Goal: Go to known website: Go to known website

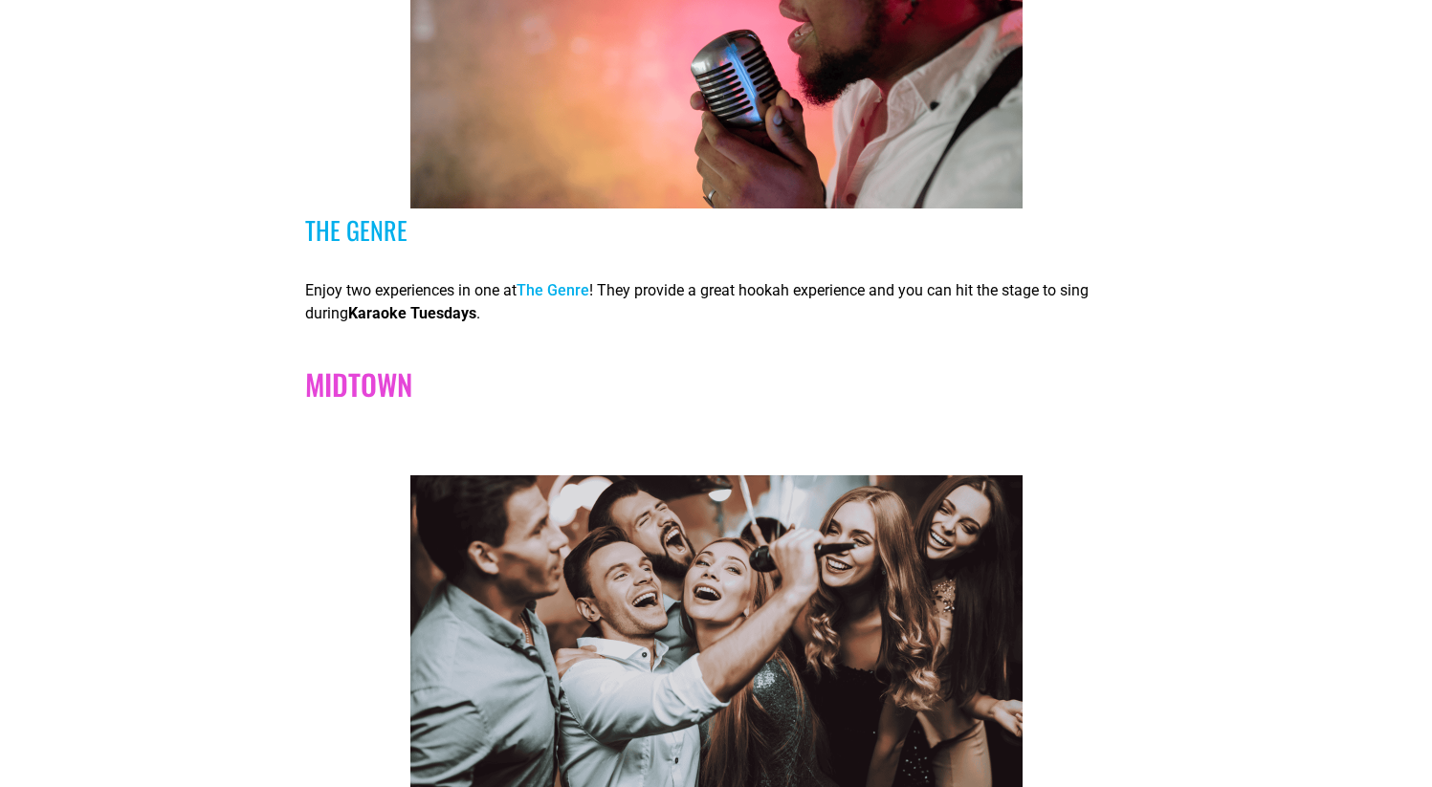
scroll to position [1076, 0]
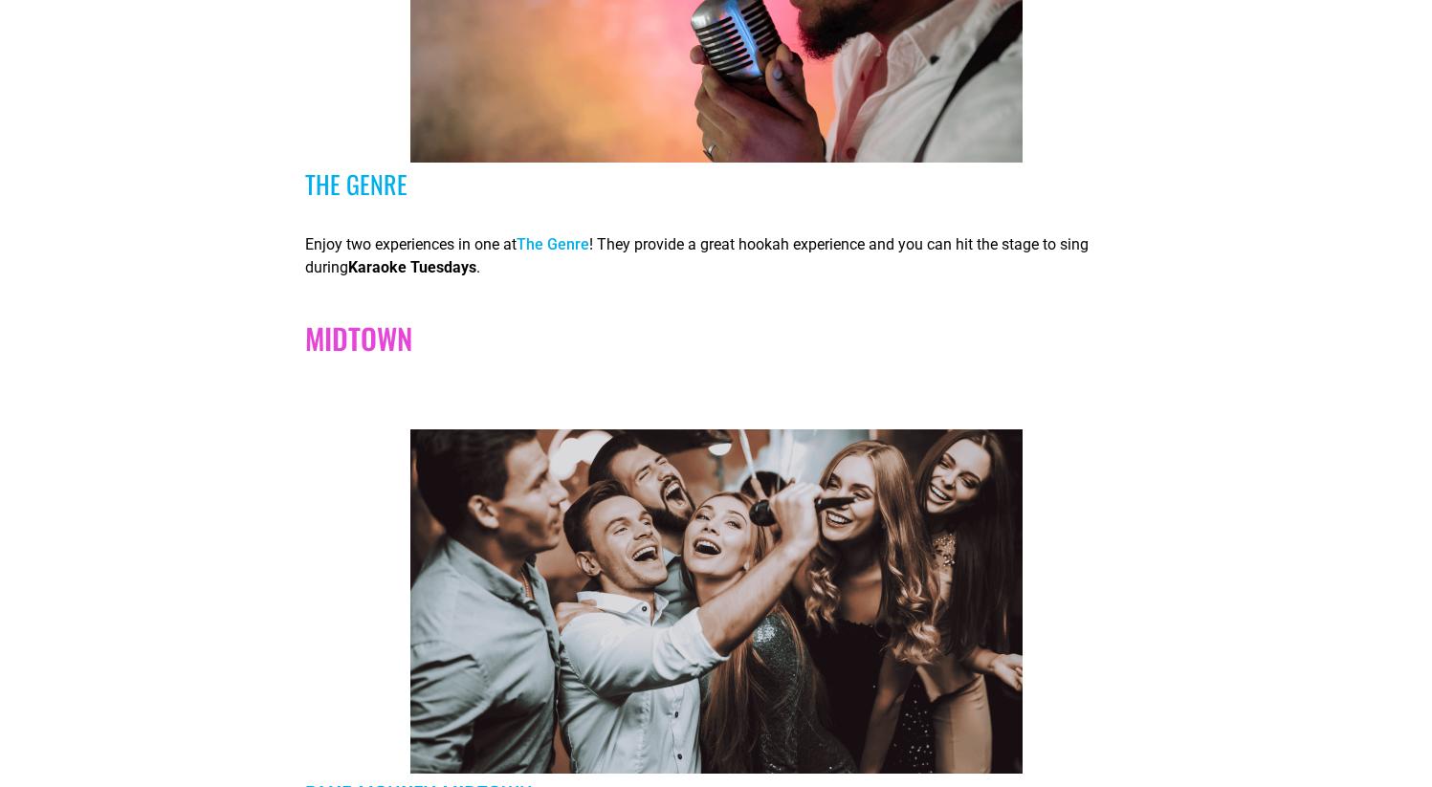
click at [570, 249] on link "The Genre" at bounding box center [552, 244] width 73 height 18
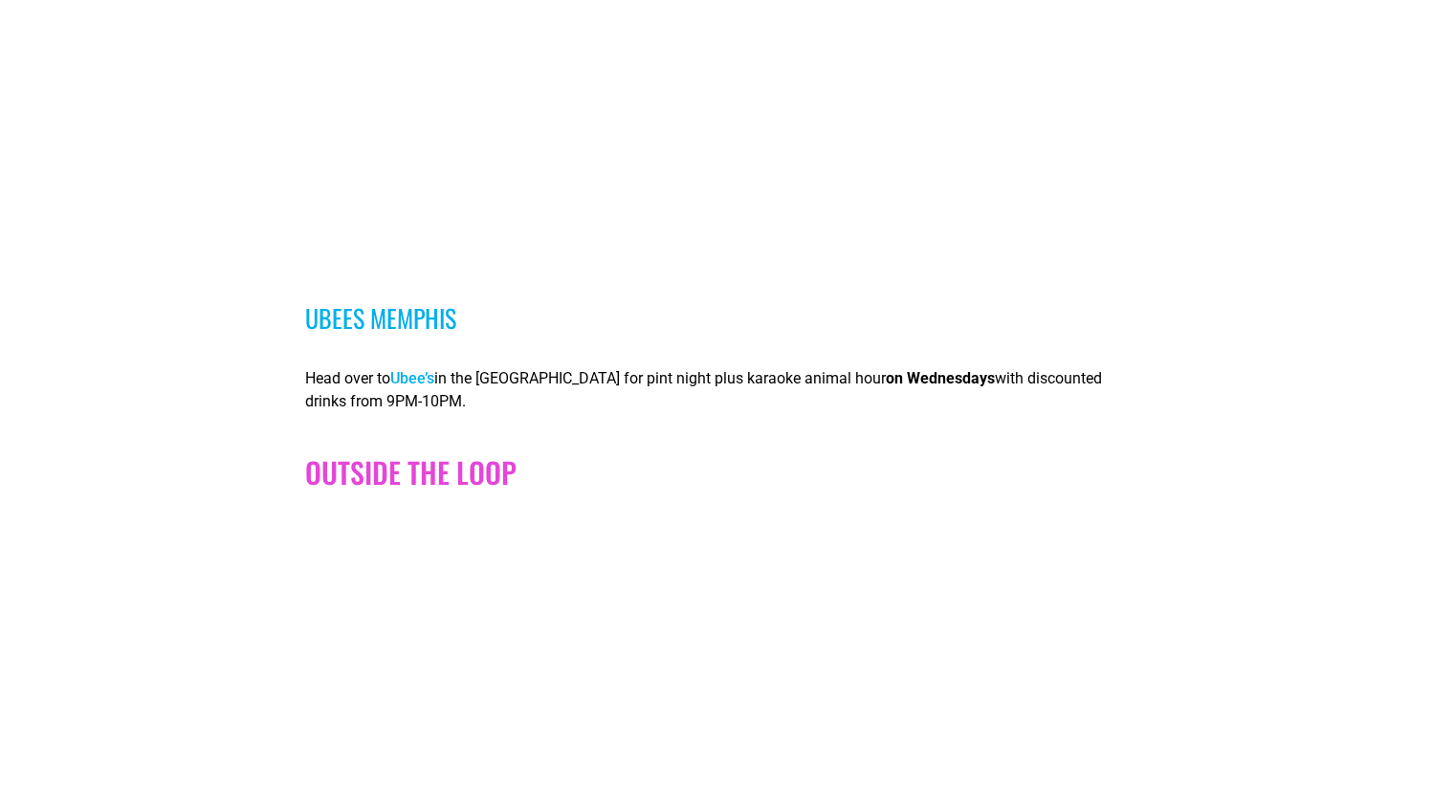
scroll to position [4580, 0]
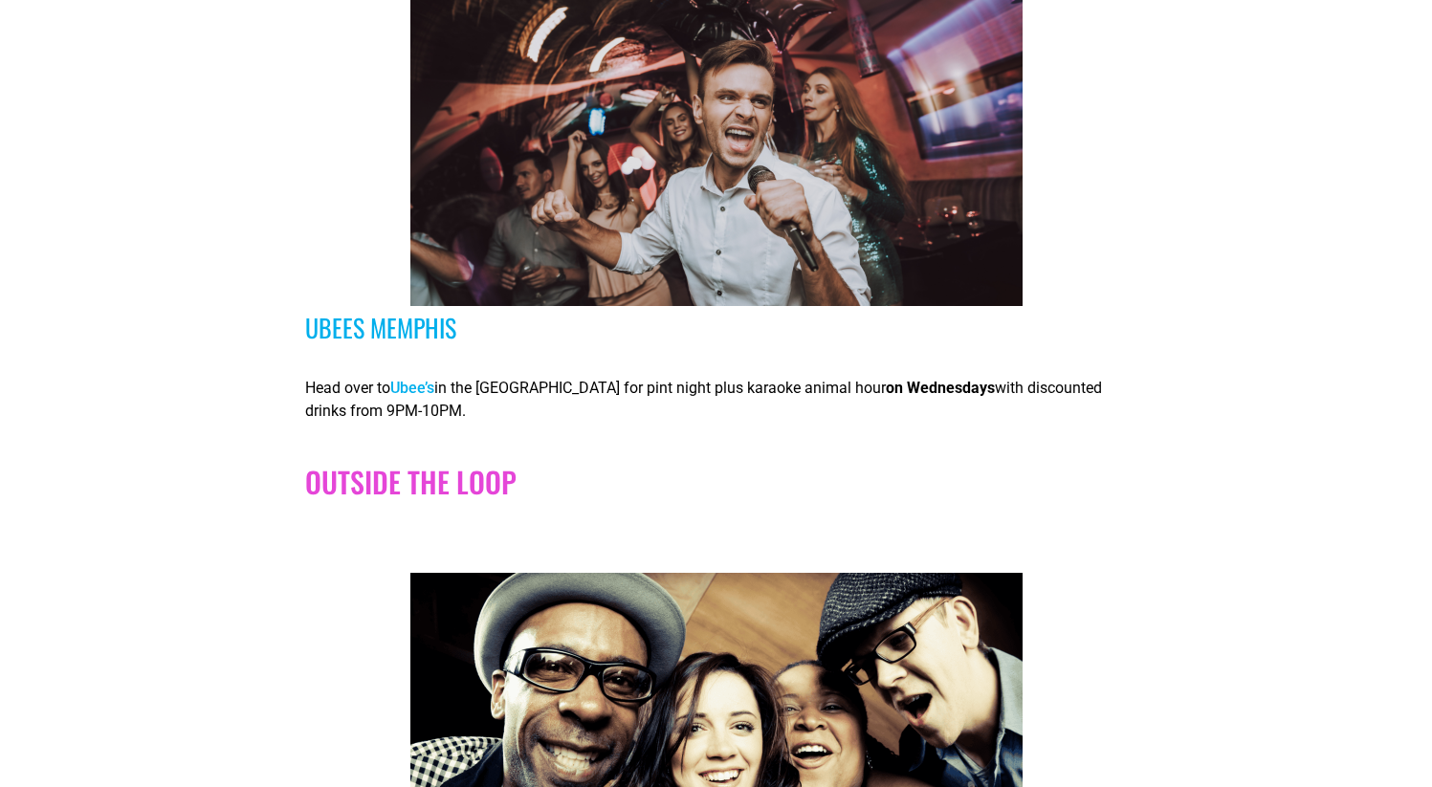
click at [428, 396] on link "Ubee’s" at bounding box center [412, 388] width 44 height 18
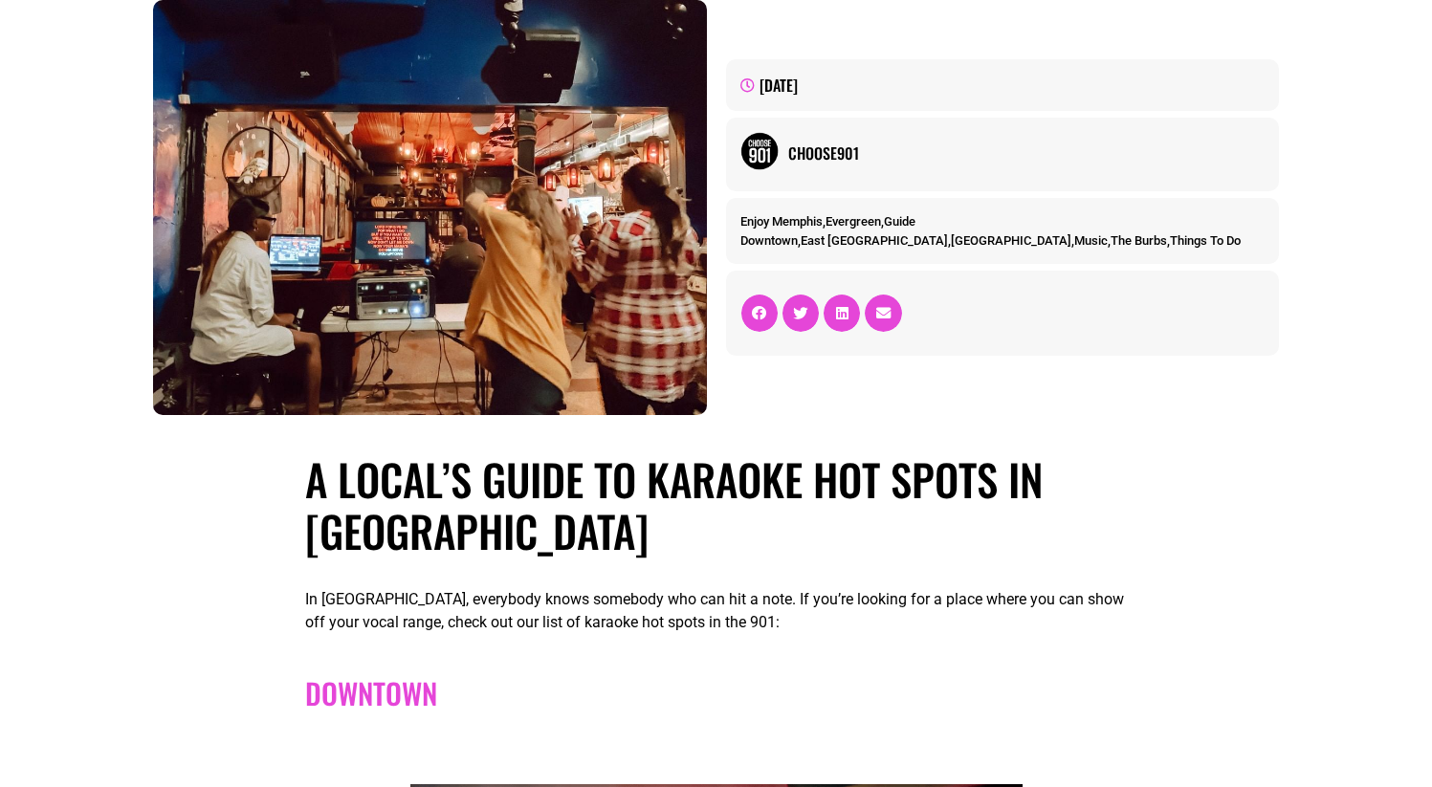
scroll to position [0, 0]
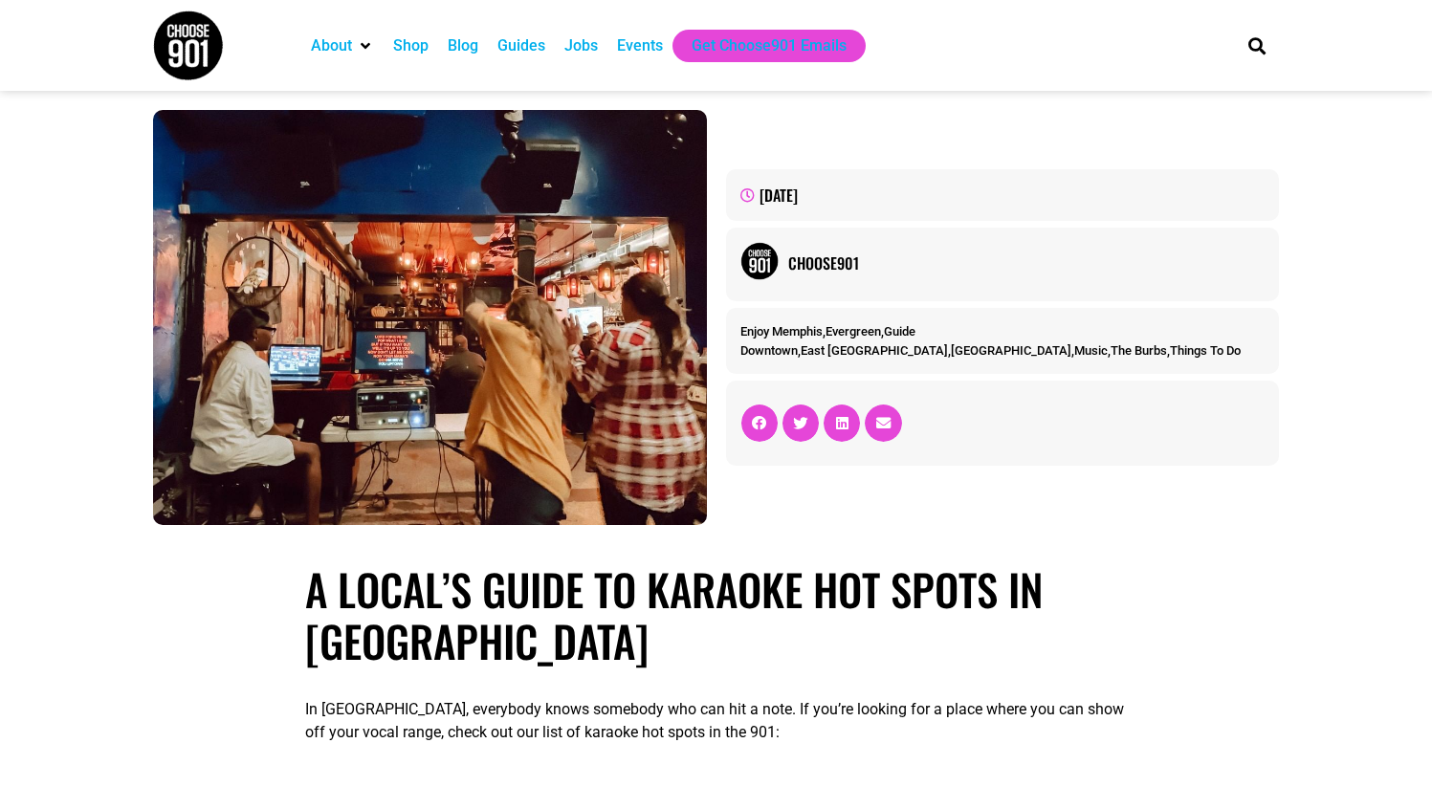
click at [191, 33] on img at bounding box center [188, 46] width 72 height 72
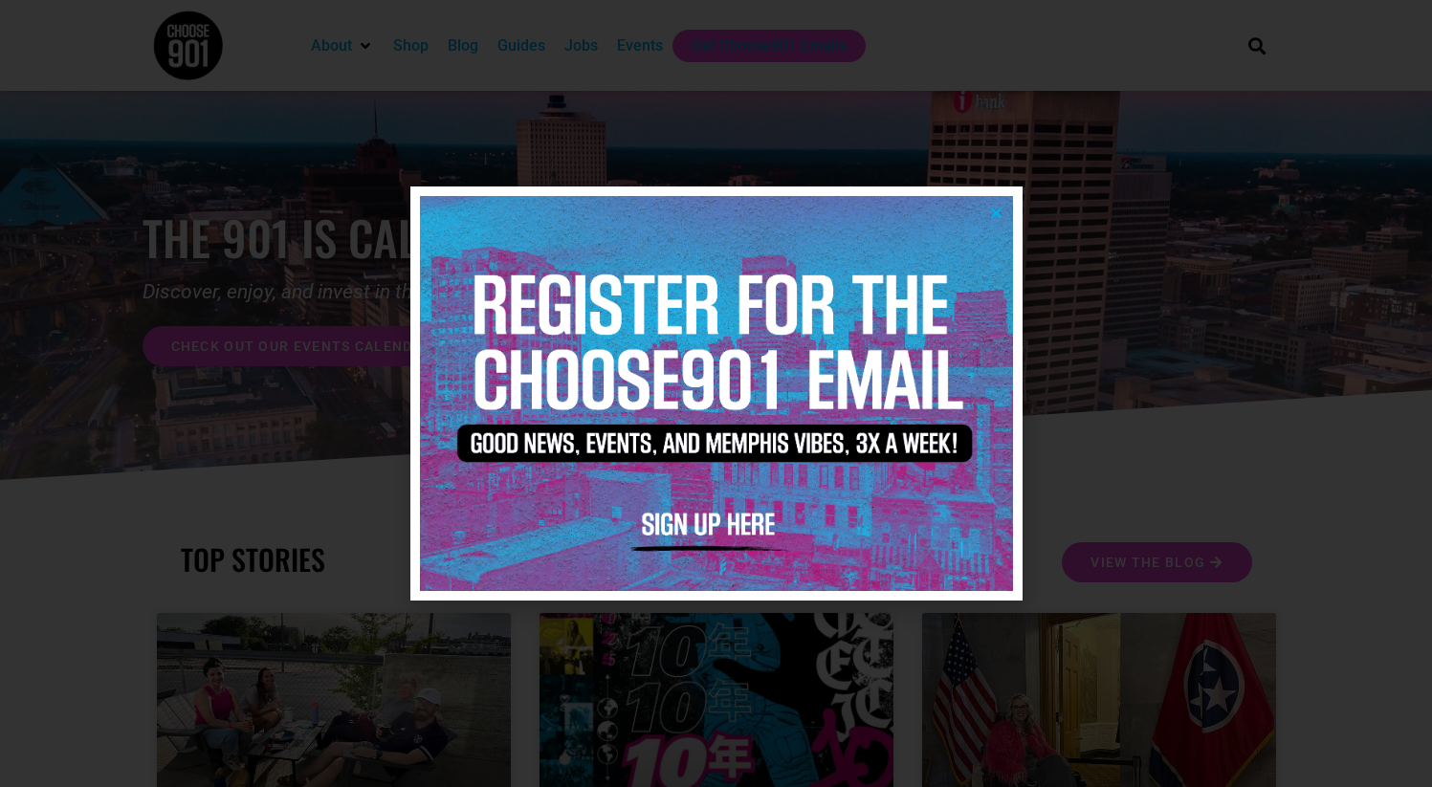
click at [1210, 225] on div at bounding box center [716, 393] width 1432 height 787
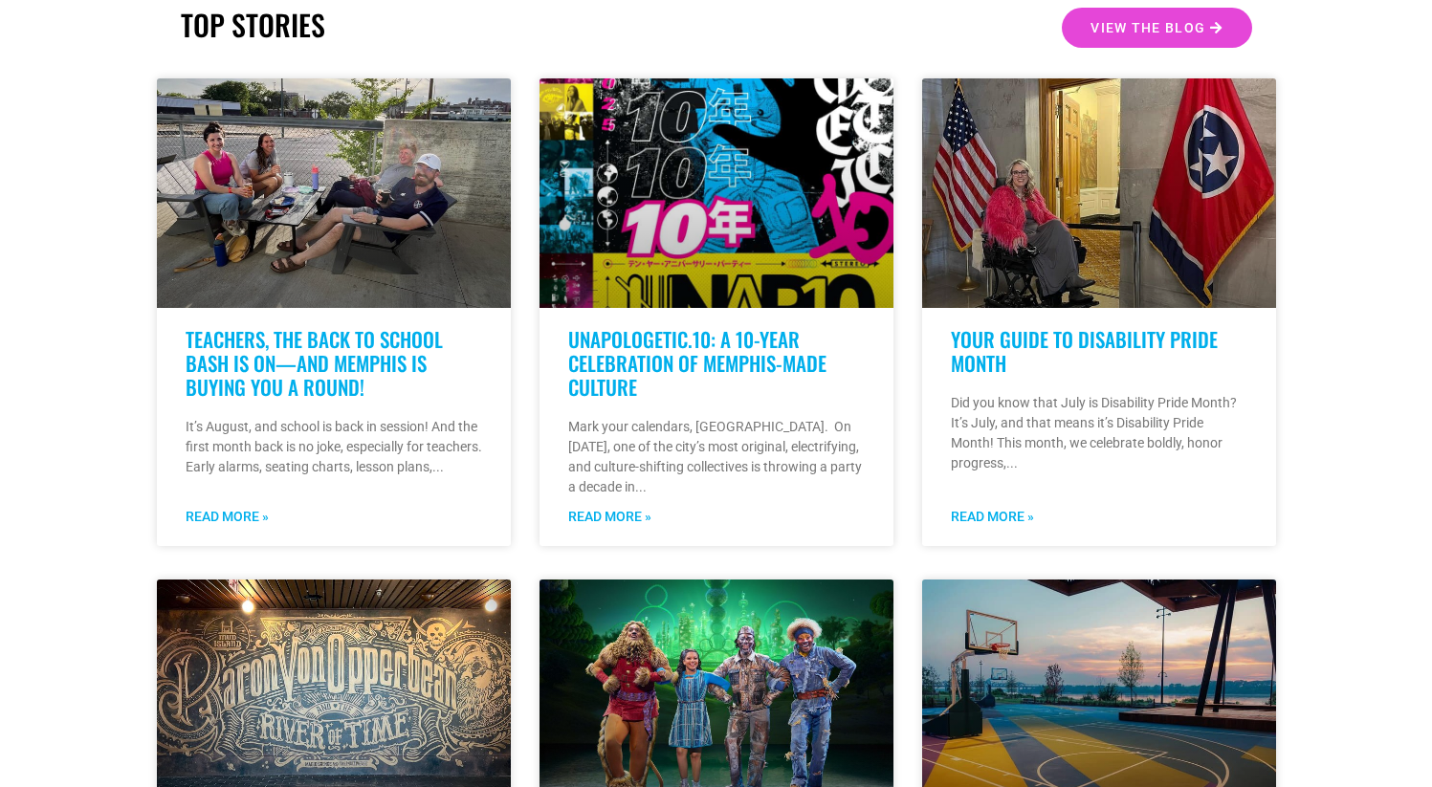
scroll to position [530, 0]
